Goal: Task Accomplishment & Management: Use online tool/utility

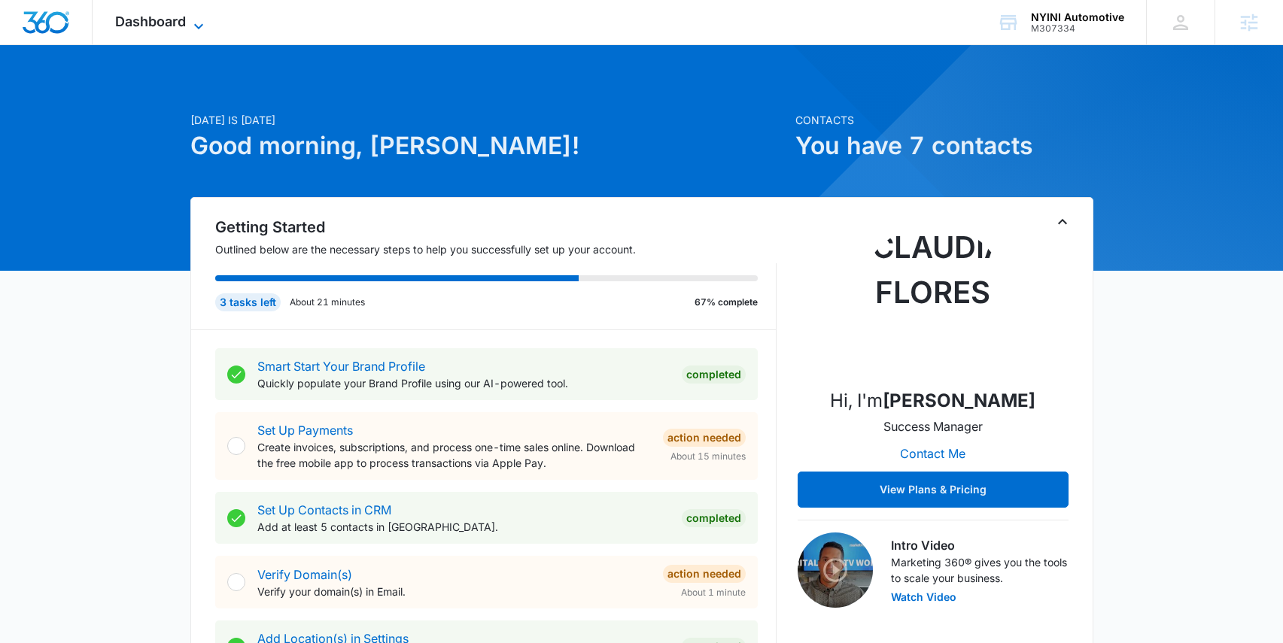
click at [171, 25] on span "Dashboard" at bounding box center [150, 22] width 71 height 16
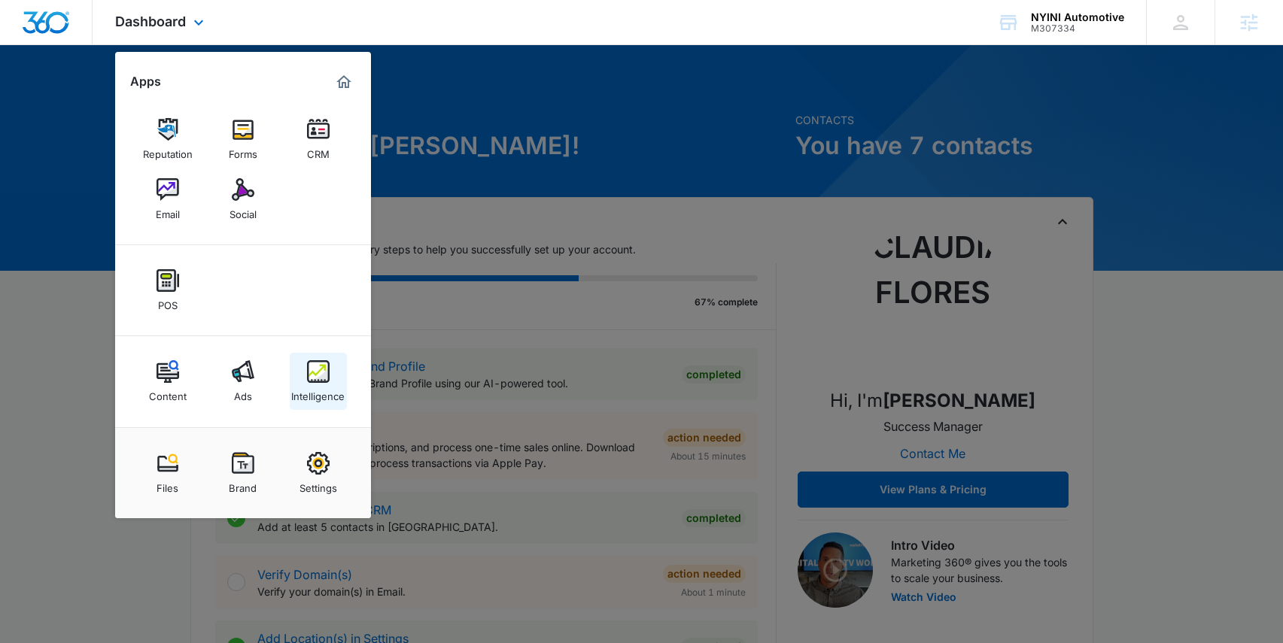
click at [316, 379] on img at bounding box center [318, 371] width 23 height 23
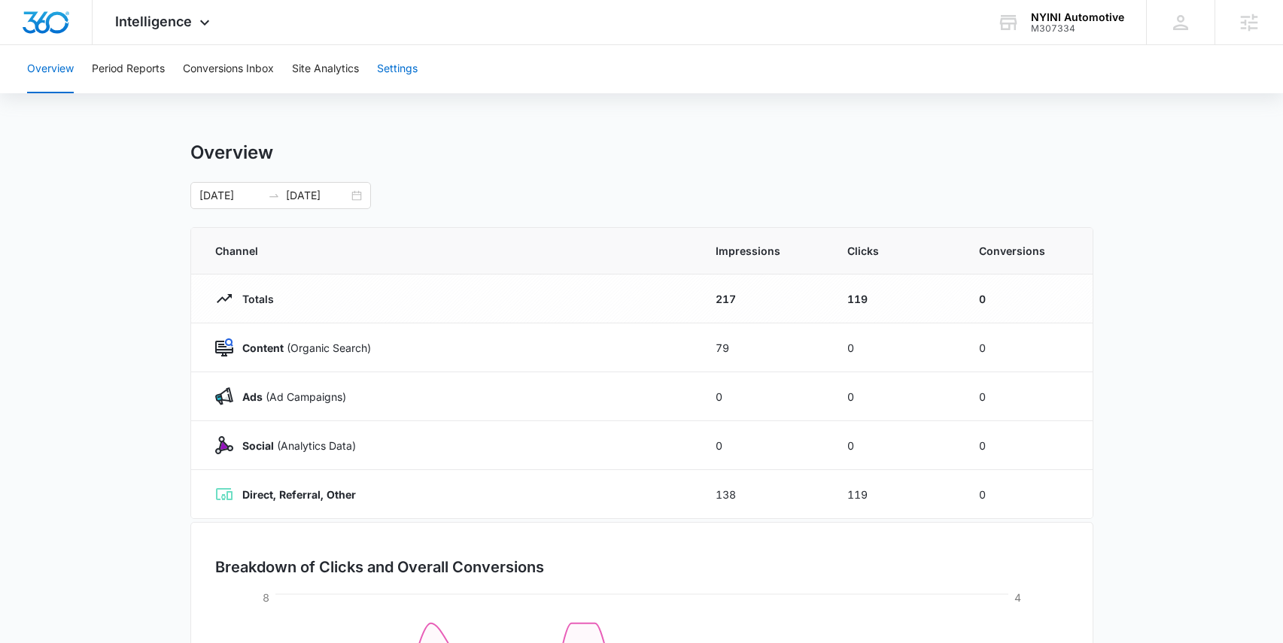
click at [399, 69] on button "Settings" at bounding box center [397, 69] width 41 height 48
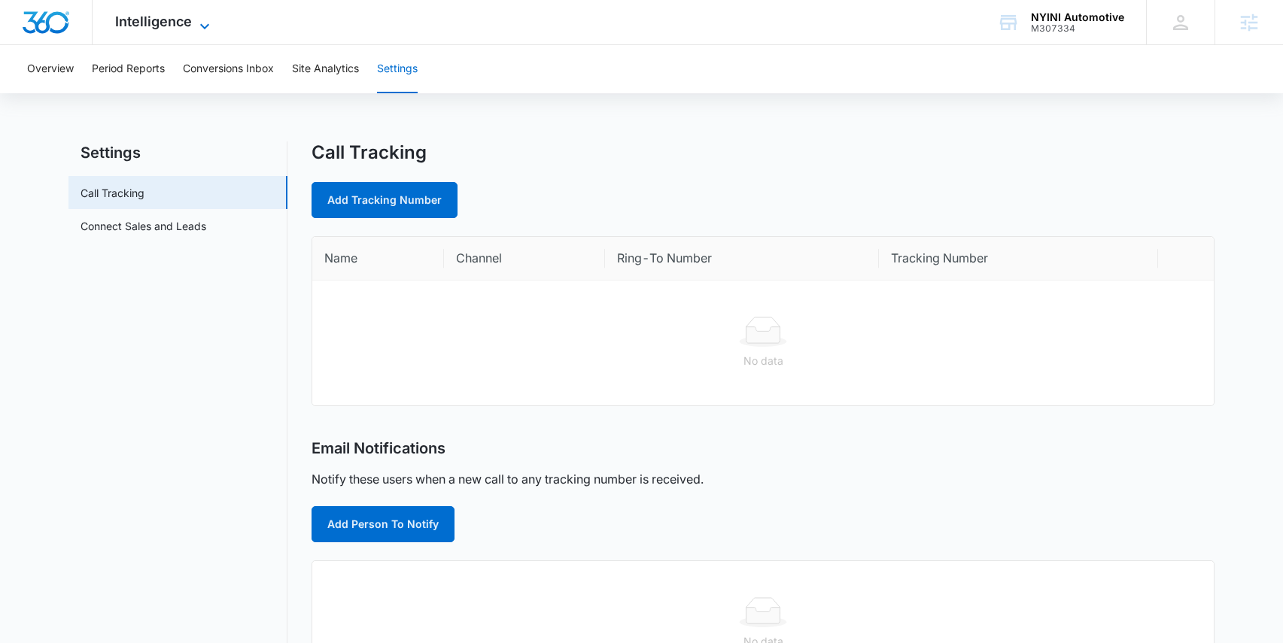
click at [190, 23] on span "Intelligence" at bounding box center [153, 22] width 77 height 16
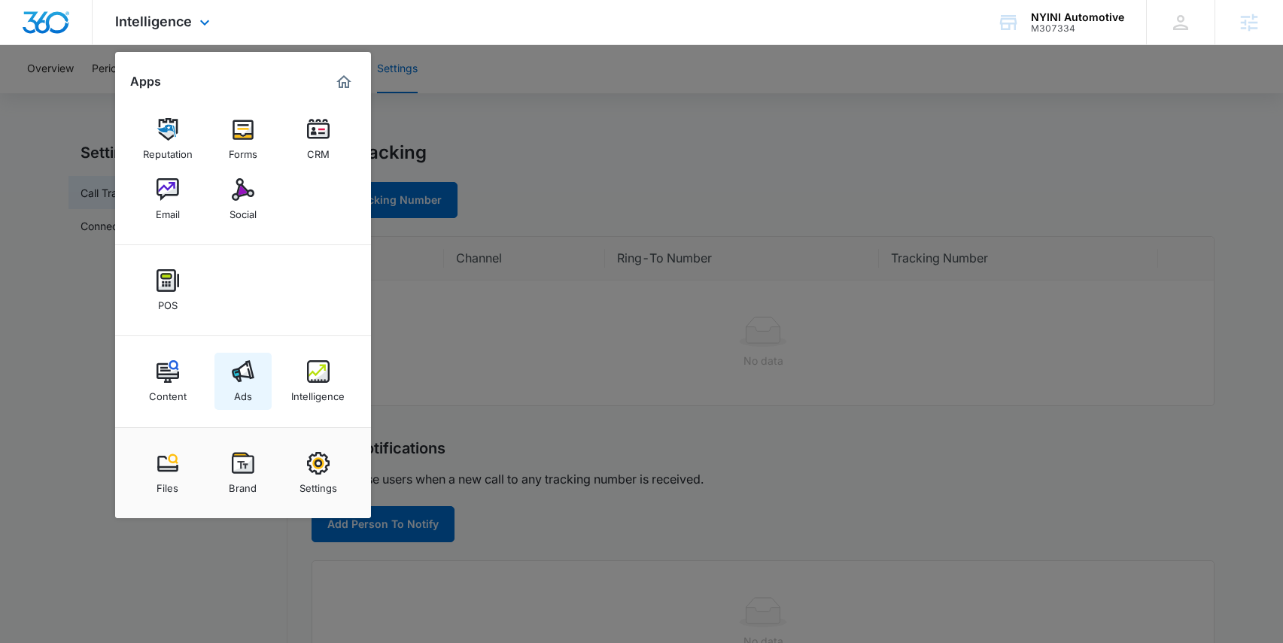
click at [238, 372] on img at bounding box center [243, 371] width 23 height 23
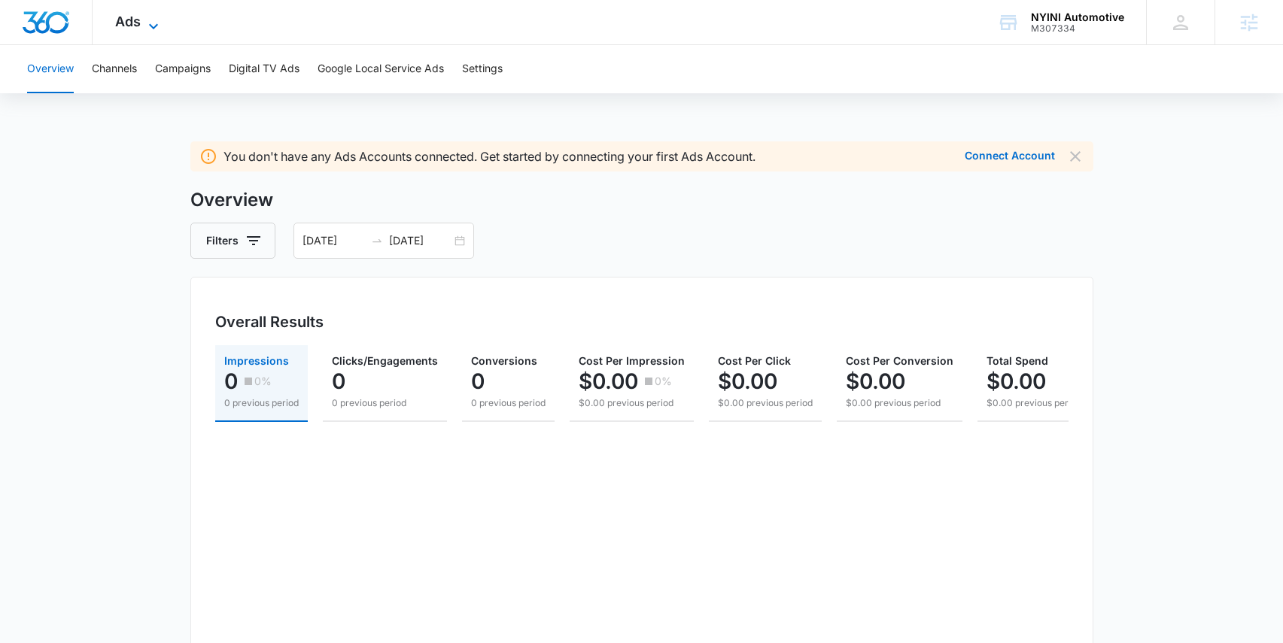
click at [136, 23] on span "Ads" at bounding box center [128, 22] width 26 height 16
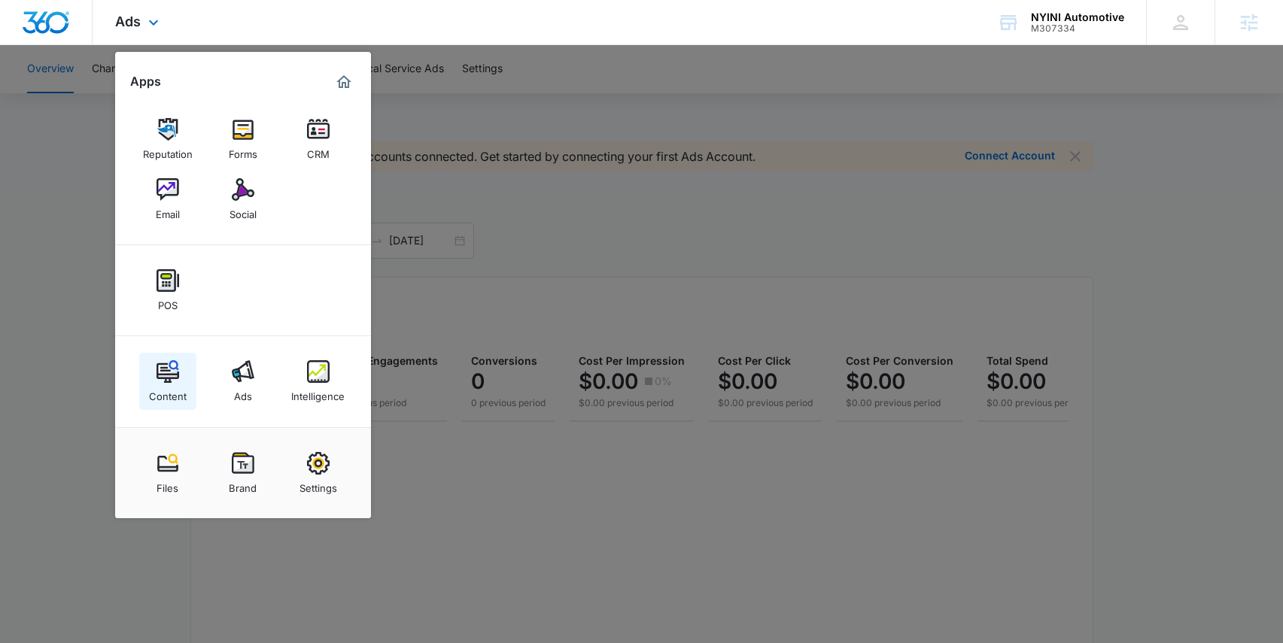
click at [174, 381] on img at bounding box center [168, 371] width 23 height 23
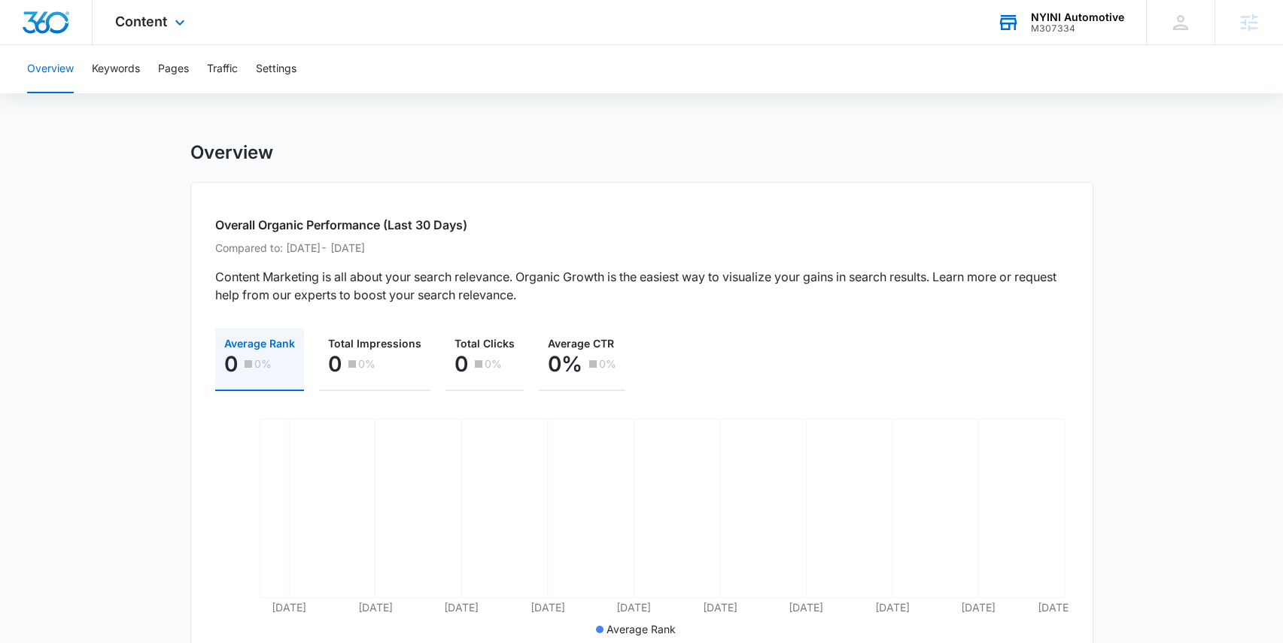
click at [1070, 21] on div "NYINI Automotive" at bounding box center [1077, 17] width 93 height 12
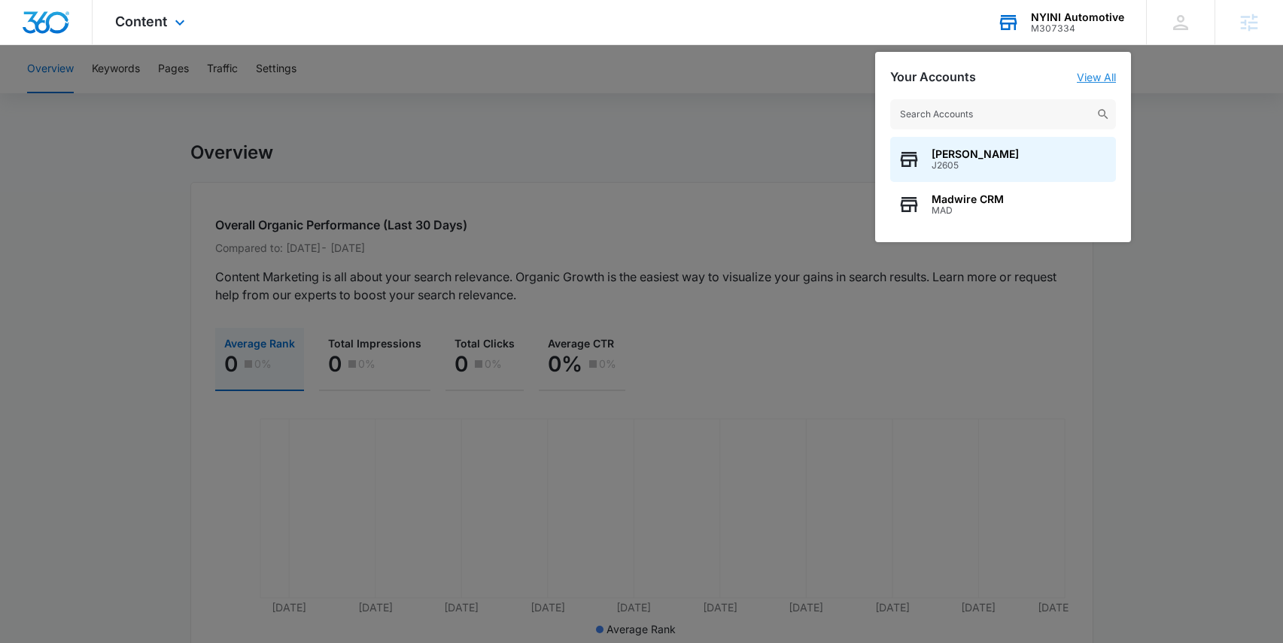
click at [1097, 76] on link "View All" at bounding box center [1096, 77] width 39 height 13
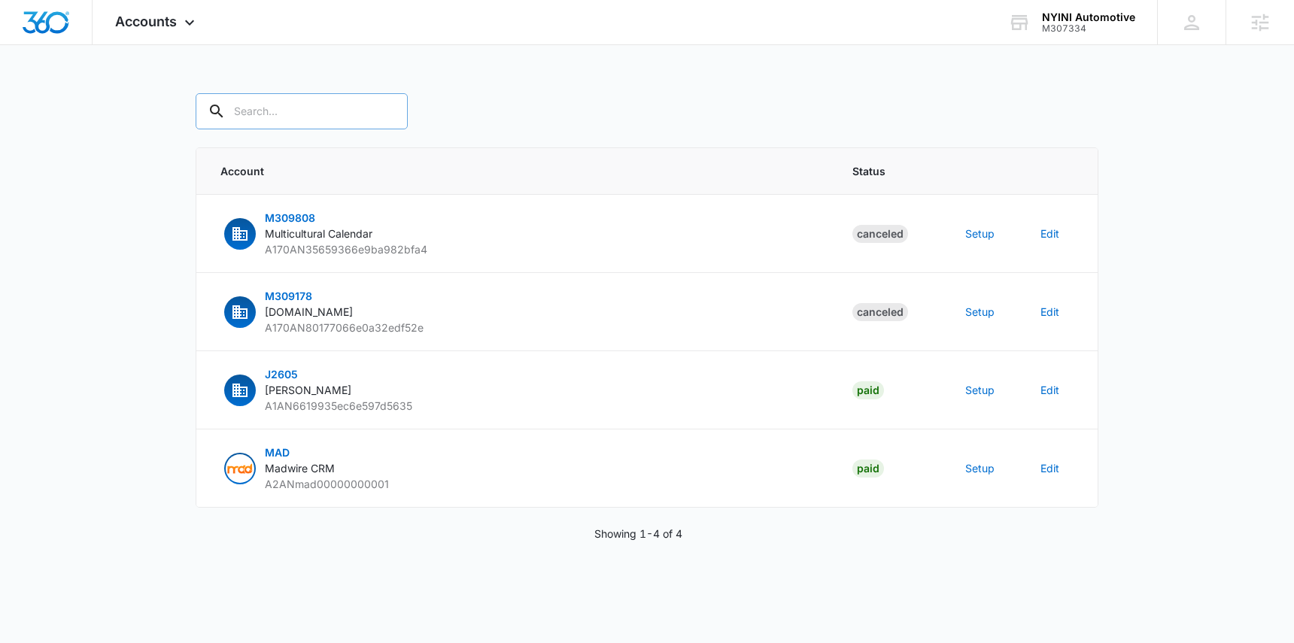
click at [266, 113] on input "text" at bounding box center [302, 111] width 212 height 36
type input "m307344"
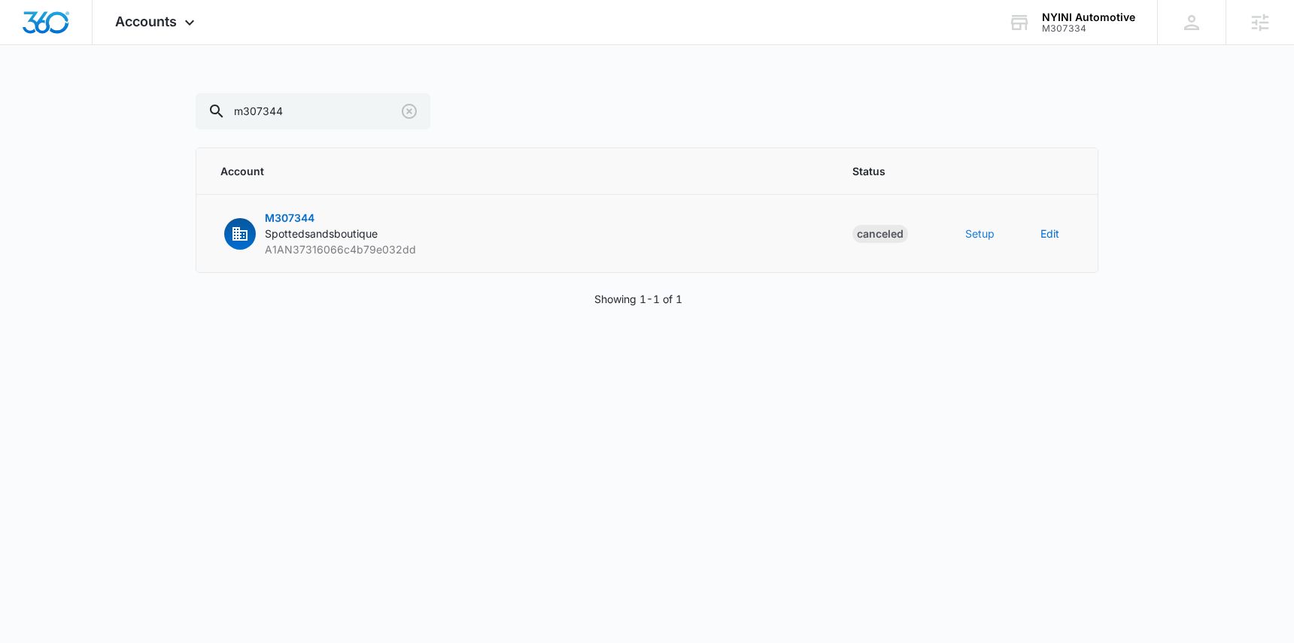
click at [975, 232] on button "Setup" at bounding box center [979, 234] width 29 height 16
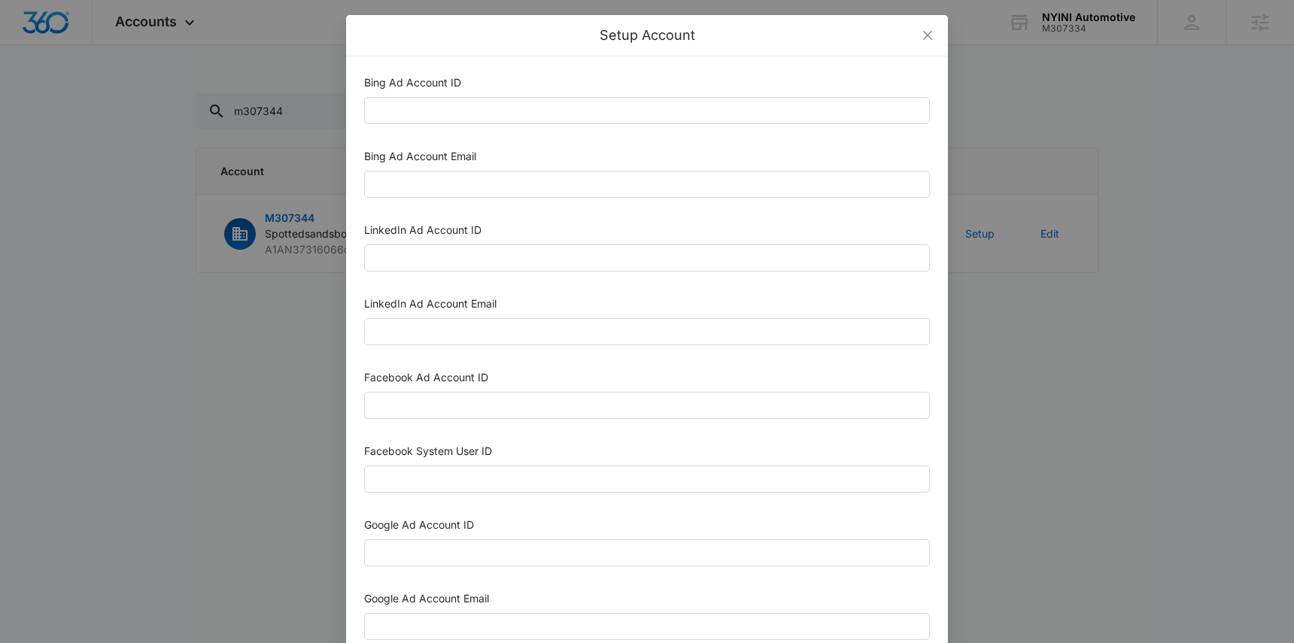
click at [1124, 74] on div "Setup Account Bing Ad Account ID Bing Ad Account Email LinkedIn Ad Account ID L…" at bounding box center [647, 321] width 1294 height 643
